Goal: Obtain resource: Download file/media

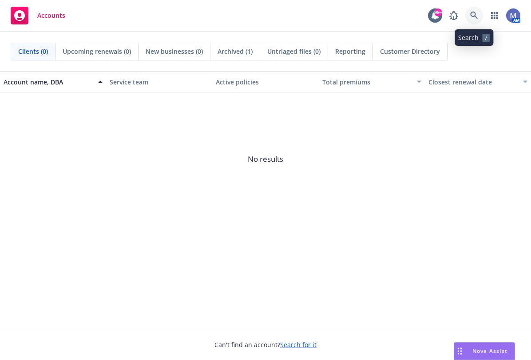
click at [471, 15] on icon at bounding box center [474, 16] width 8 height 8
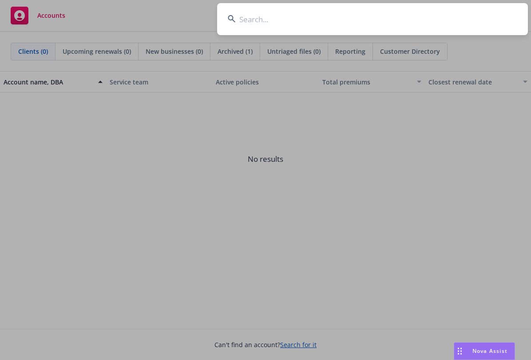
click at [307, 18] on input at bounding box center [372, 19] width 311 height 32
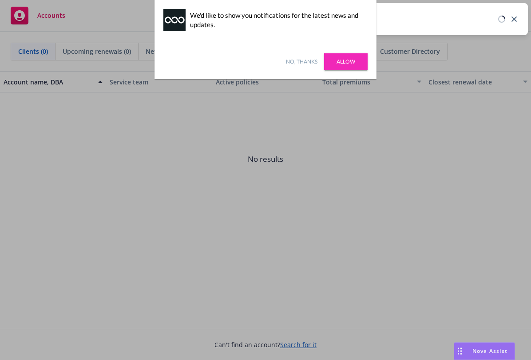
type input "natron"
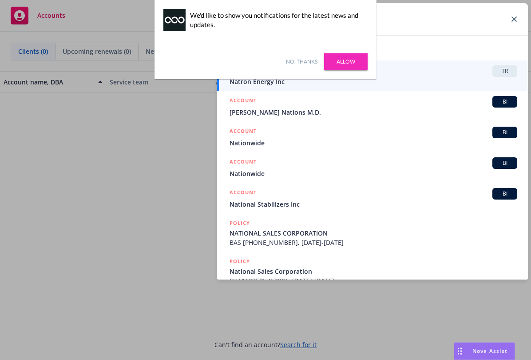
click at [296, 59] on link "No, thanks" at bounding box center [302, 62] width 32 height 8
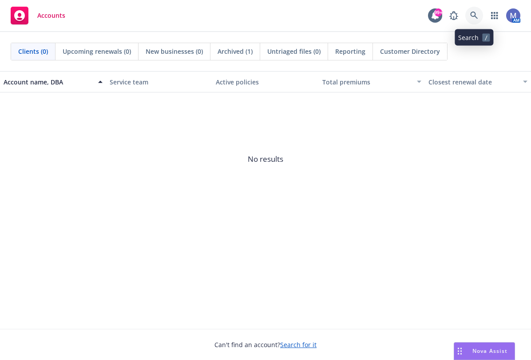
click at [474, 16] on icon at bounding box center [474, 16] width 8 height 8
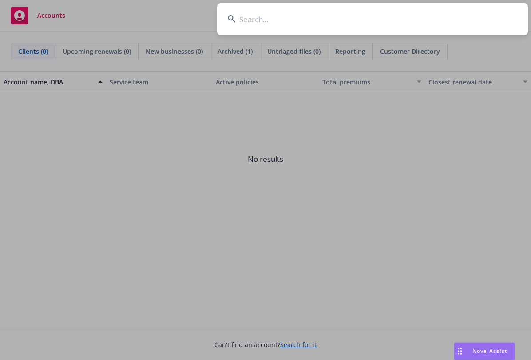
click at [324, 29] on input at bounding box center [372, 19] width 311 height 32
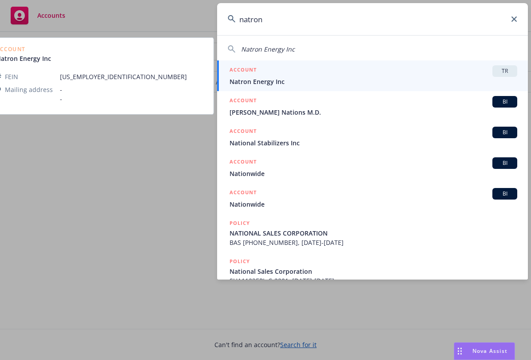
type input "natron"
click at [268, 79] on span "Natron Energy Inc" at bounding box center [374, 81] width 288 height 9
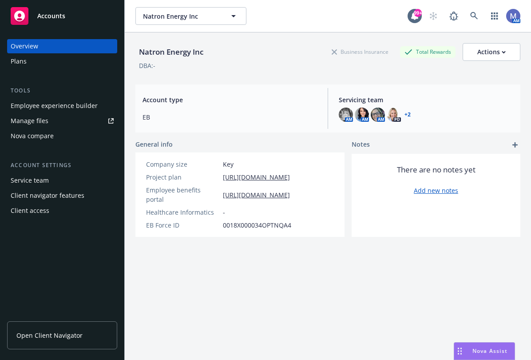
click at [63, 102] on div "Employee experience builder" at bounding box center [54, 106] width 87 height 14
click at [48, 331] on span "Open Client Navigator" at bounding box center [49, 334] width 66 height 9
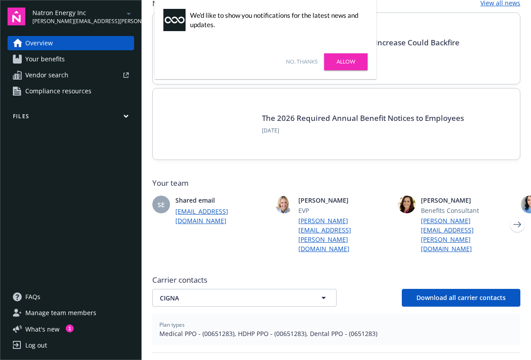
scroll to position [178, 0]
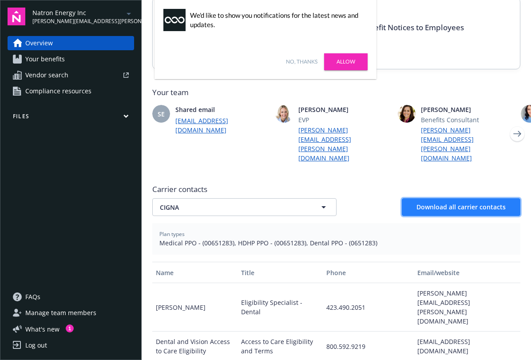
click at [415, 198] on button "Download all carrier contacts" at bounding box center [461, 207] width 119 height 18
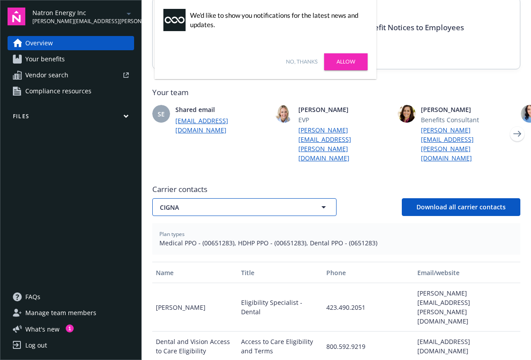
click at [291, 202] on span "CIGNA" at bounding box center [231, 206] width 143 height 9
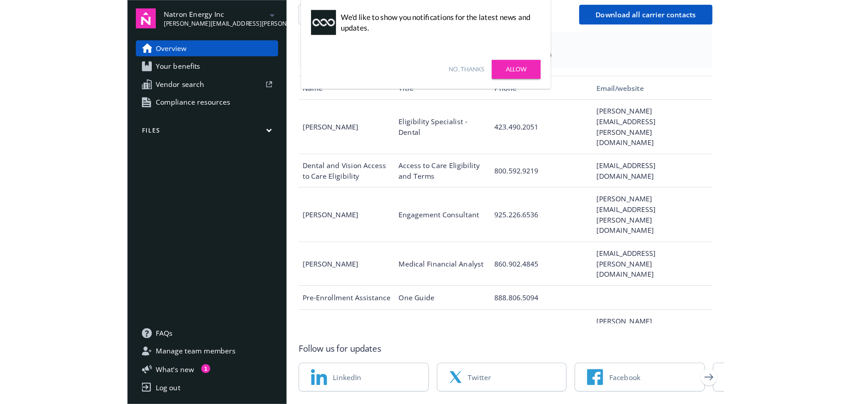
scroll to position [327, 0]
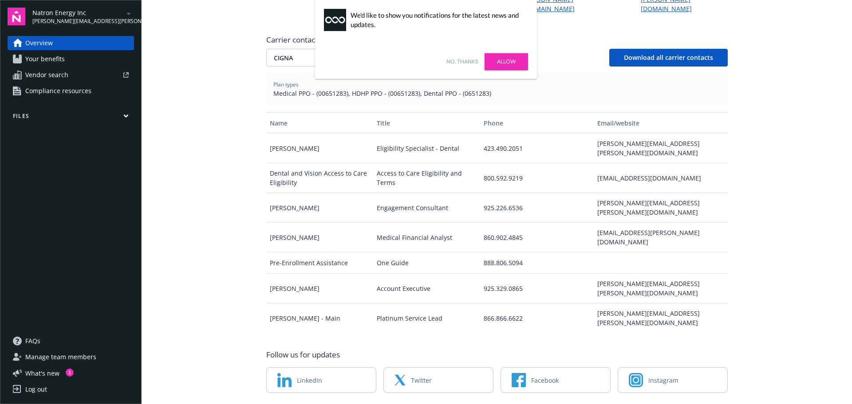
click at [449, 64] on link "No, thanks" at bounding box center [463, 62] width 32 height 8
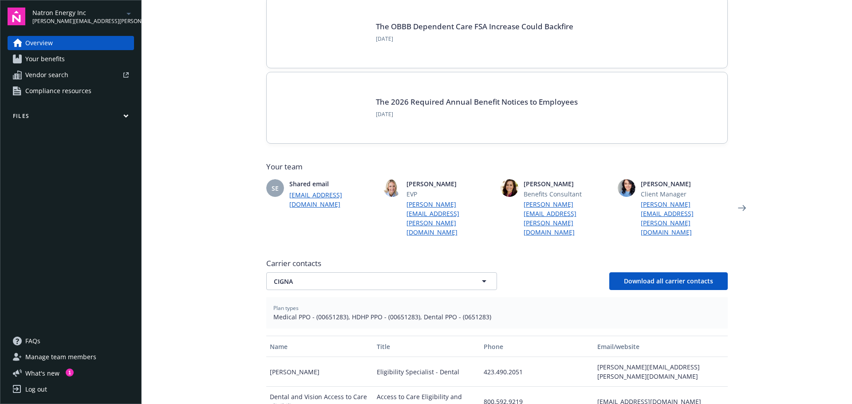
scroll to position [133, 0]
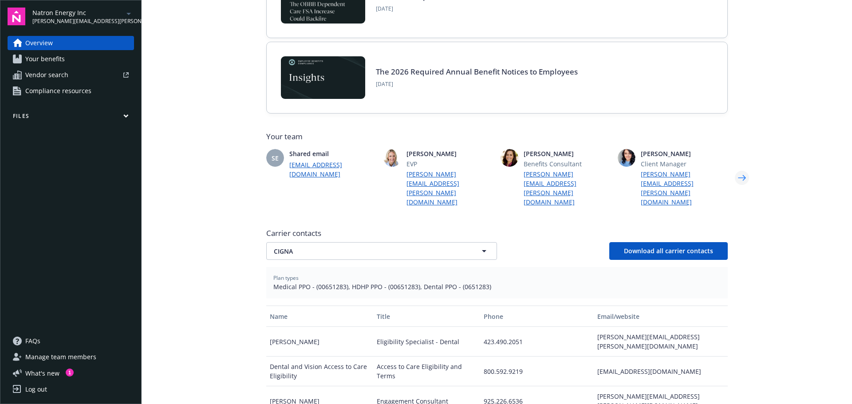
click at [531, 169] on icon "Next" at bounding box center [742, 178] width 14 height 18
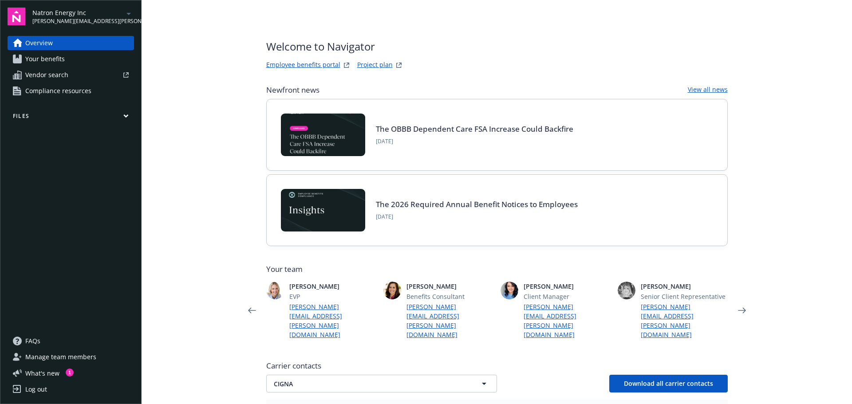
scroll to position [0, 0]
click at [531, 302] on icon "Next" at bounding box center [742, 311] width 14 height 18
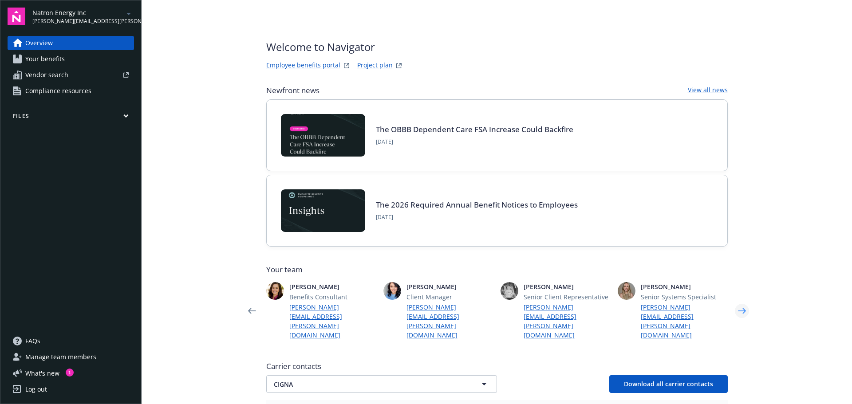
click at [531, 302] on icon "Next" at bounding box center [742, 311] width 14 height 18
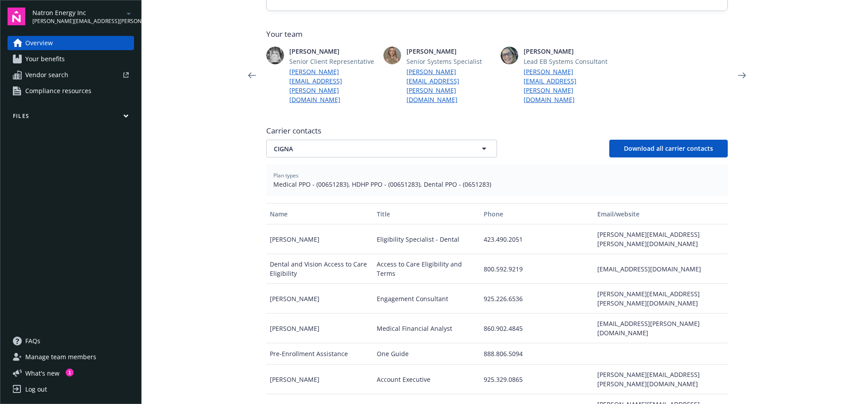
scroll to position [327, 0]
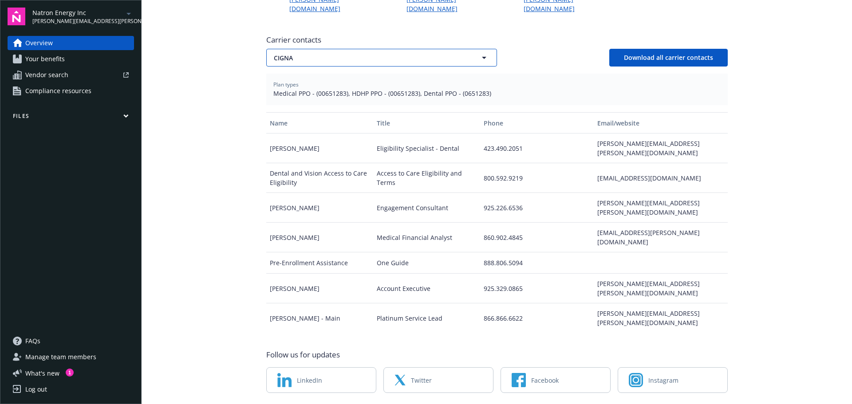
click at [473, 49] on button "CIGNA" at bounding box center [381, 58] width 231 height 18
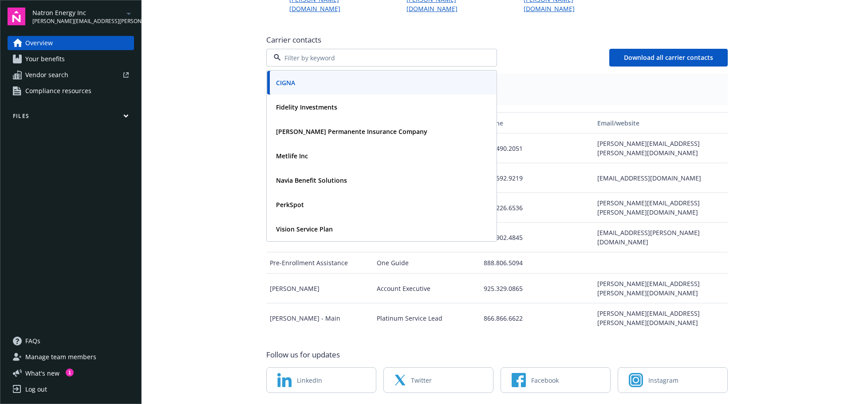
click at [225, 143] on main "Welcome to Navigator Employee benefits portal Project plan Newfront news View a…" at bounding box center [497, 202] width 711 height 404
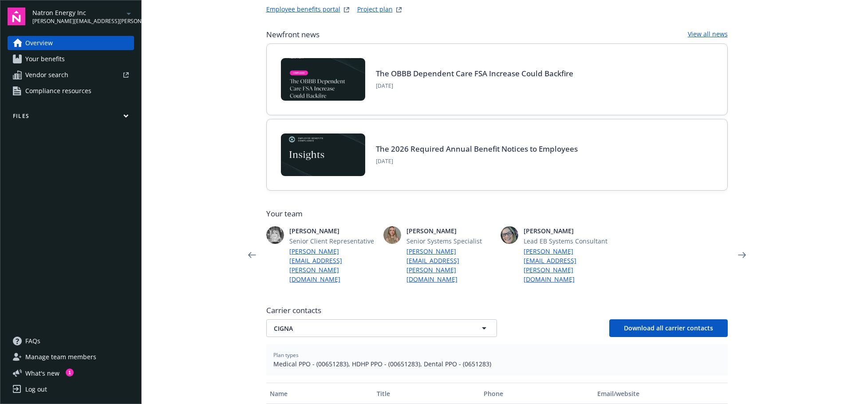
scroll to position [0, 0]
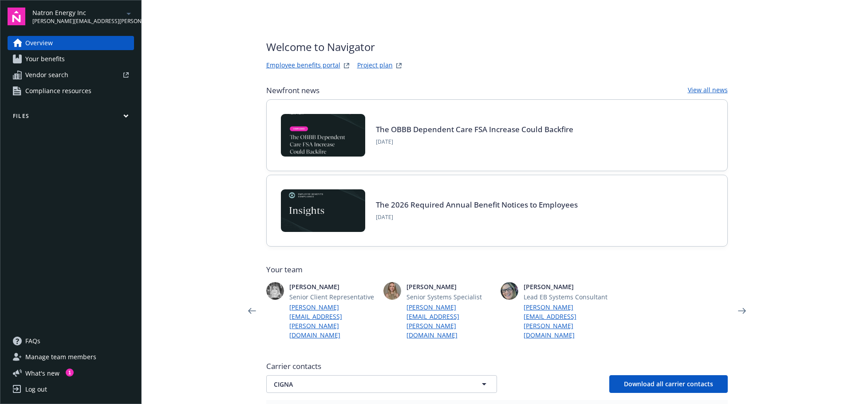
click at [37, 58] on span "Your benefits" at bounding box center [45, 59] width 40 height 14
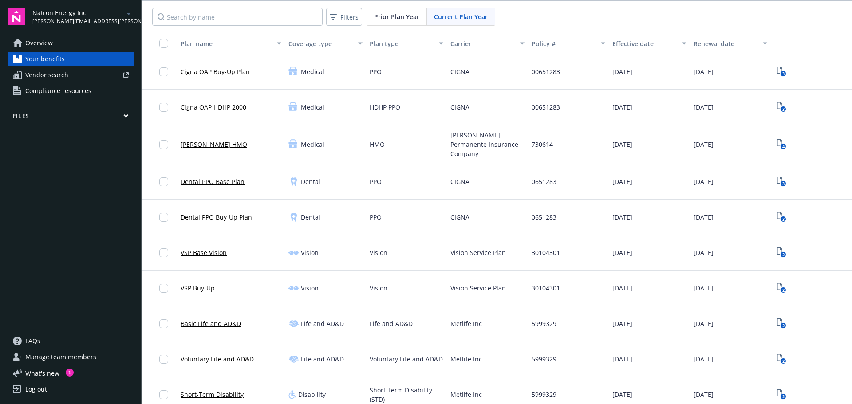
drag, startPoint x: 70, startPoint y: 352, endPoint x: 186, endPoint y: 314, distance: 121.4
click at [71, 352] on span "Manage team members" at bounding box center [60, 357] width 71 height 14
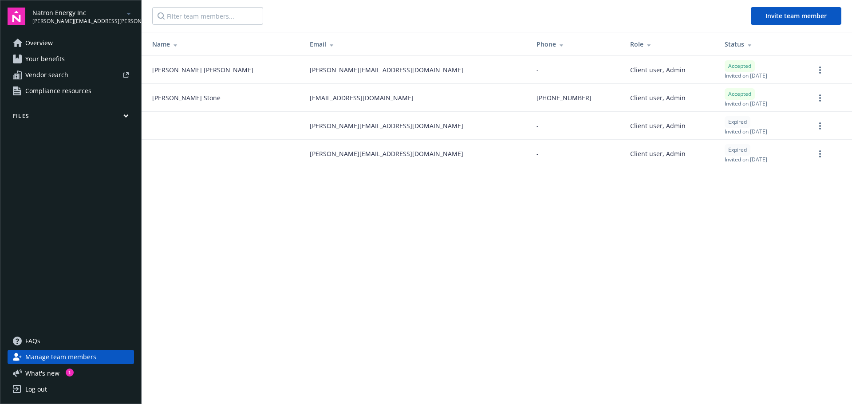
click at [55, 42] on link "Overview" at bounding box center [71, 43] width 127 height 14
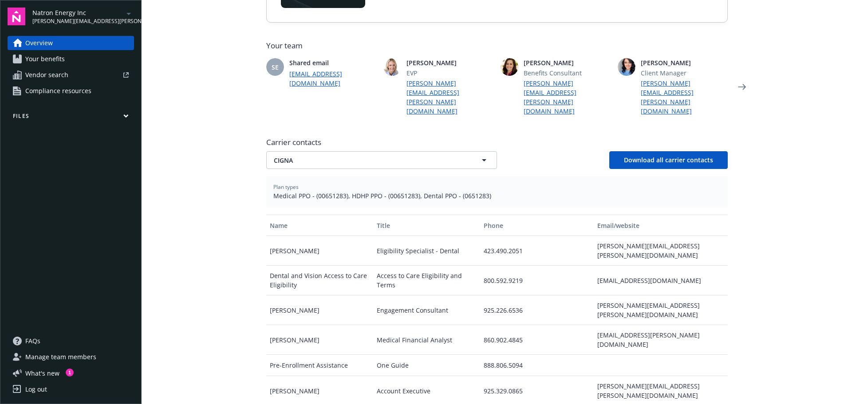
scroll to position [327, 0]
